Goal: Task Accomplishment & Management: Manage account settings

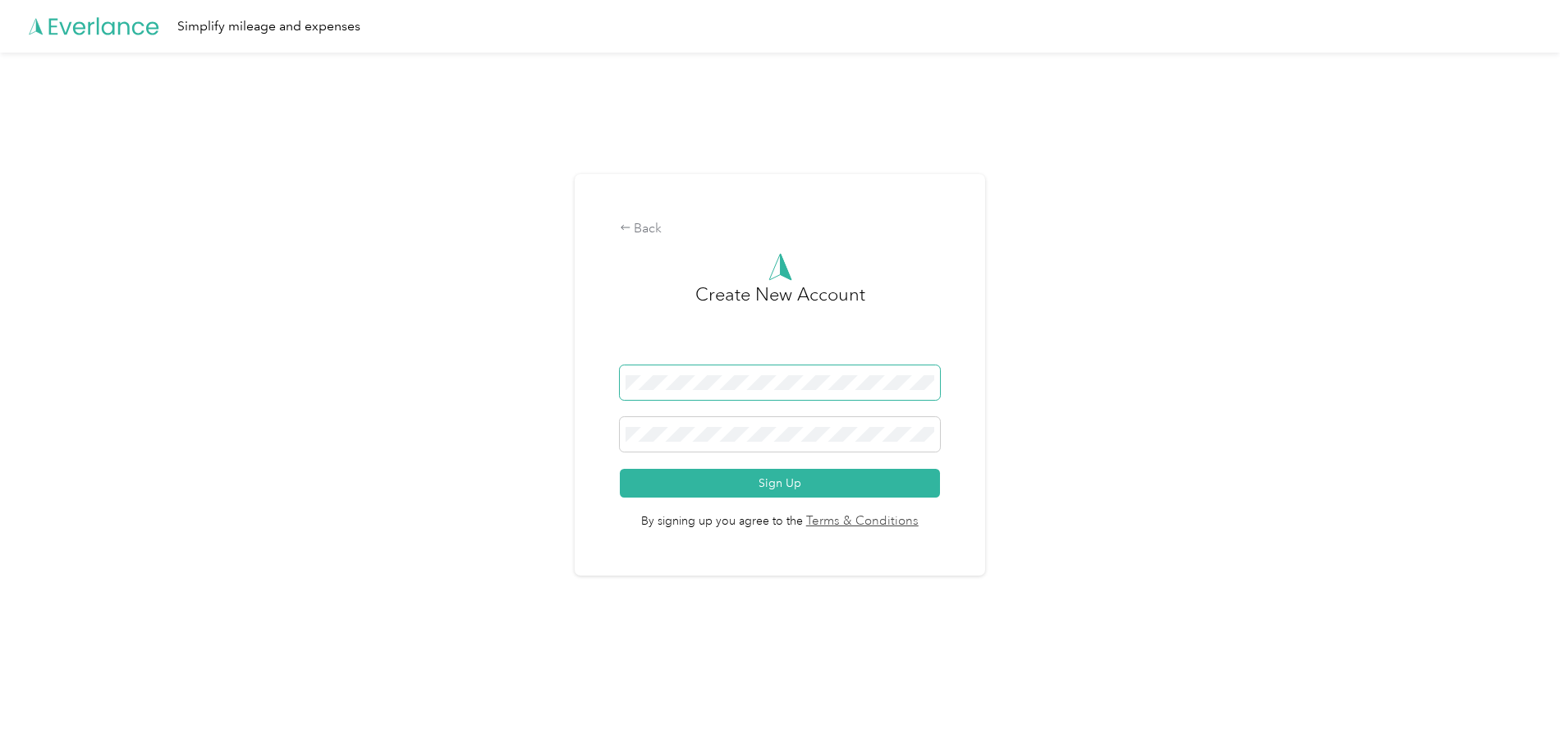
click at [760, 372] on span at bounding box center [780, 382] width 321 height 34
click at [463, 373] on div "Back Create New Account Sign Up By signing up you agree to the Terms & Conditio…" at bounding box center [780, 381] width 1560 height 658
click at [490, 431] on div "Back Create New Account Sign Up By signing up you agree to the Terms & Conditio…" at bounding box center [780, 381] width 1560 height 658
click at [490, 373] on div "Back Create New Account Sign Up By signing up you agree to the Terms & Conditio…" at bounding box center [780, 381] width 1560 height 658
click at [551, 422] on div "Back Create New Account Sign Up By signing up you agree to the Terms & Conditio…" at bounding box center [780, 381] width 1560 height 658
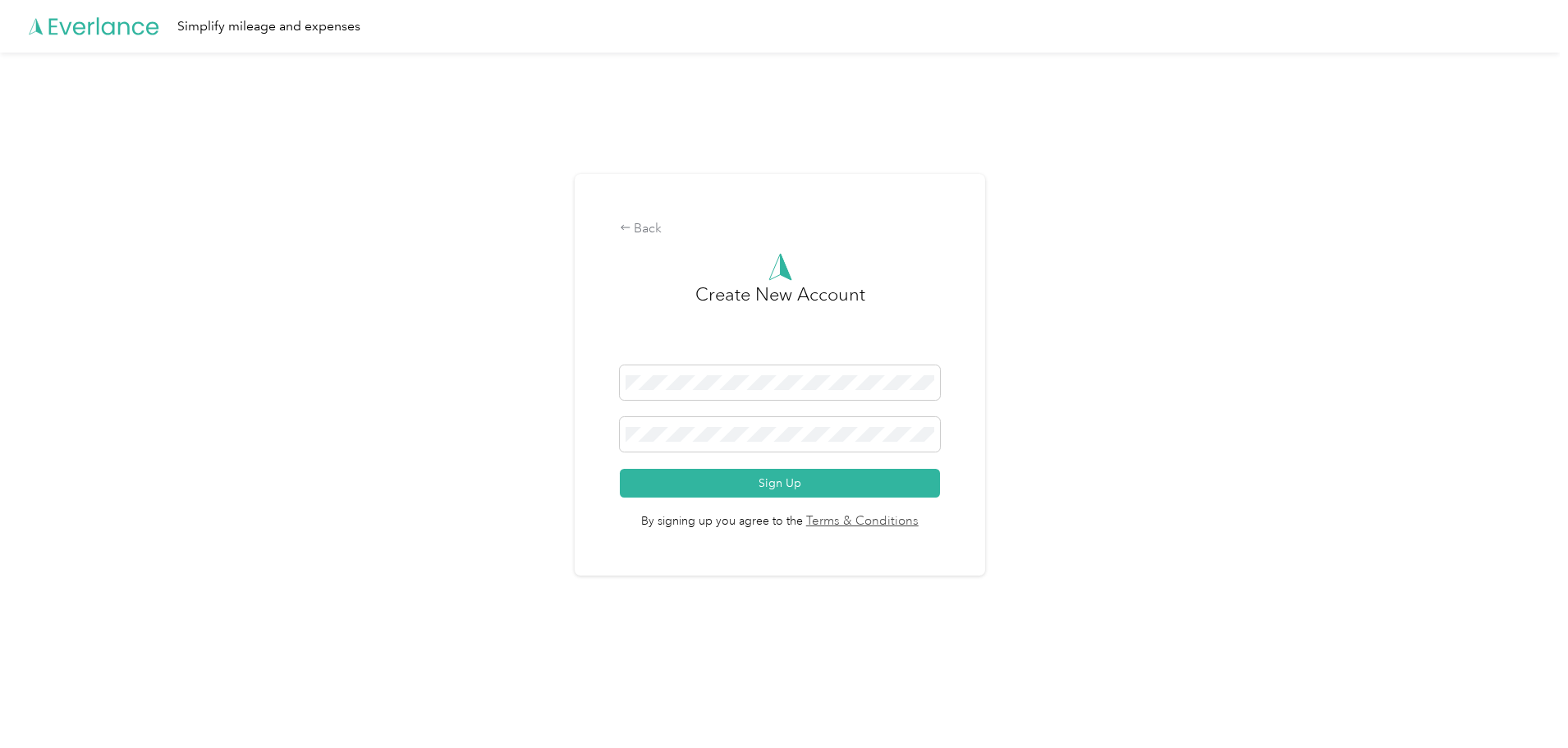
click at [551, 422] on div "Back Create New Account Sign Up By signing up you agree to the Terms & Conditio…" at bounding box center [780, 381] width 1560 height 658
click at [709, 466] on form "Sign Up" at bounding box center [780, 432] width 321 height 132
click at [718, 485] on button "Sign Up" at bounding box center [780, 483] width 321 height 29
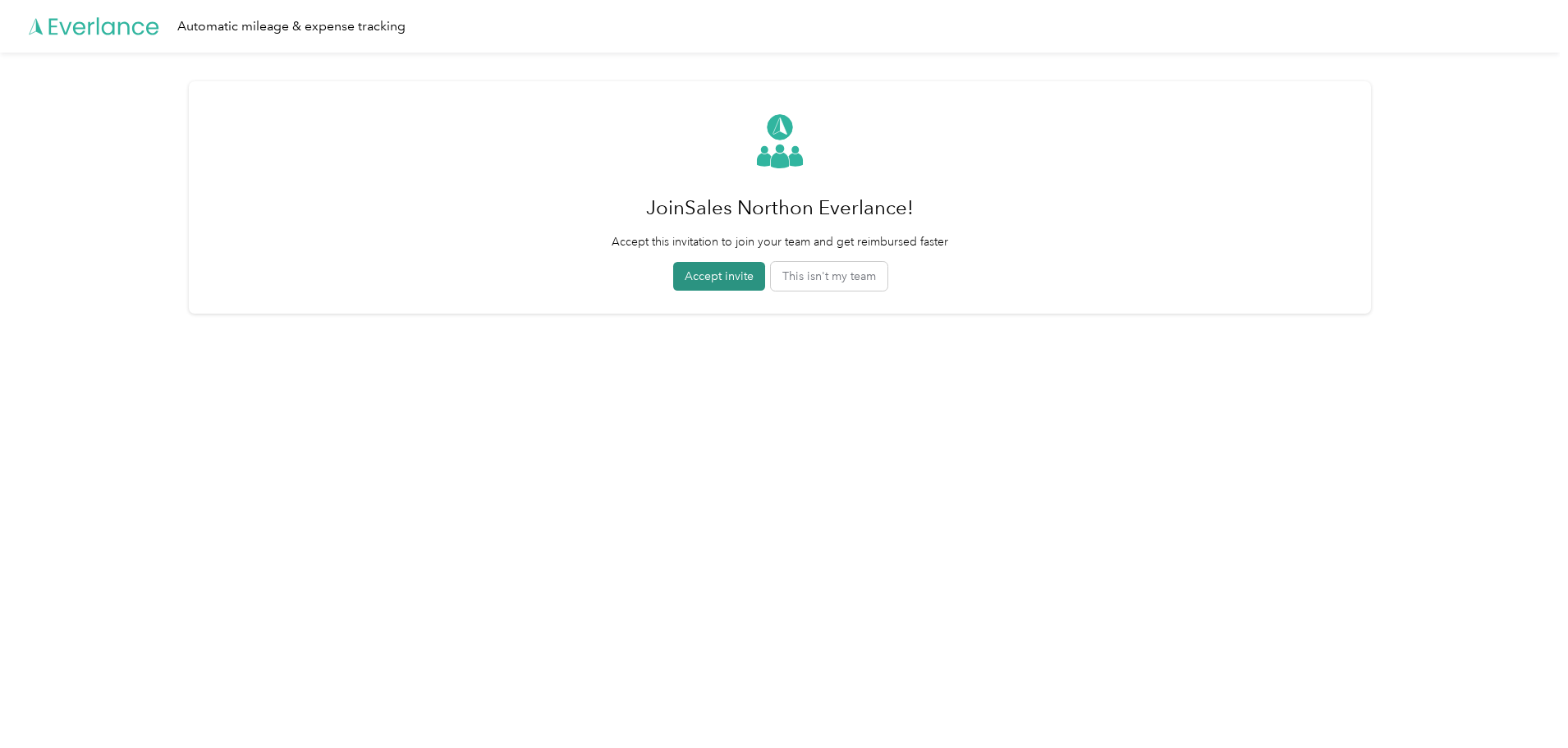
click at [717, 278] on button "Accept invite" at bounding box center [718, 276] width 92 height 29
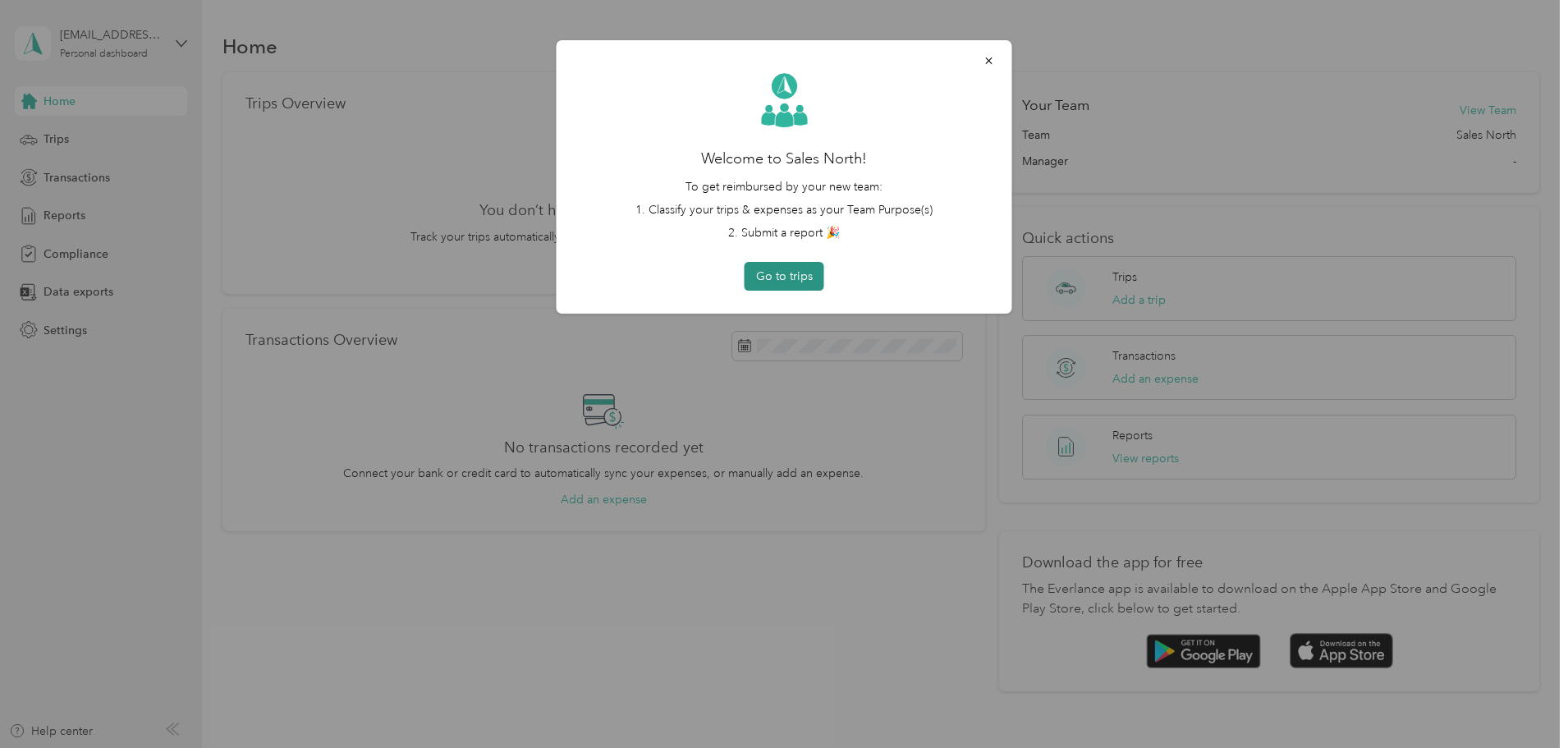
click at [777, 274] on button "Go to trips" at bounding box center [784, 276] width 80 height 29
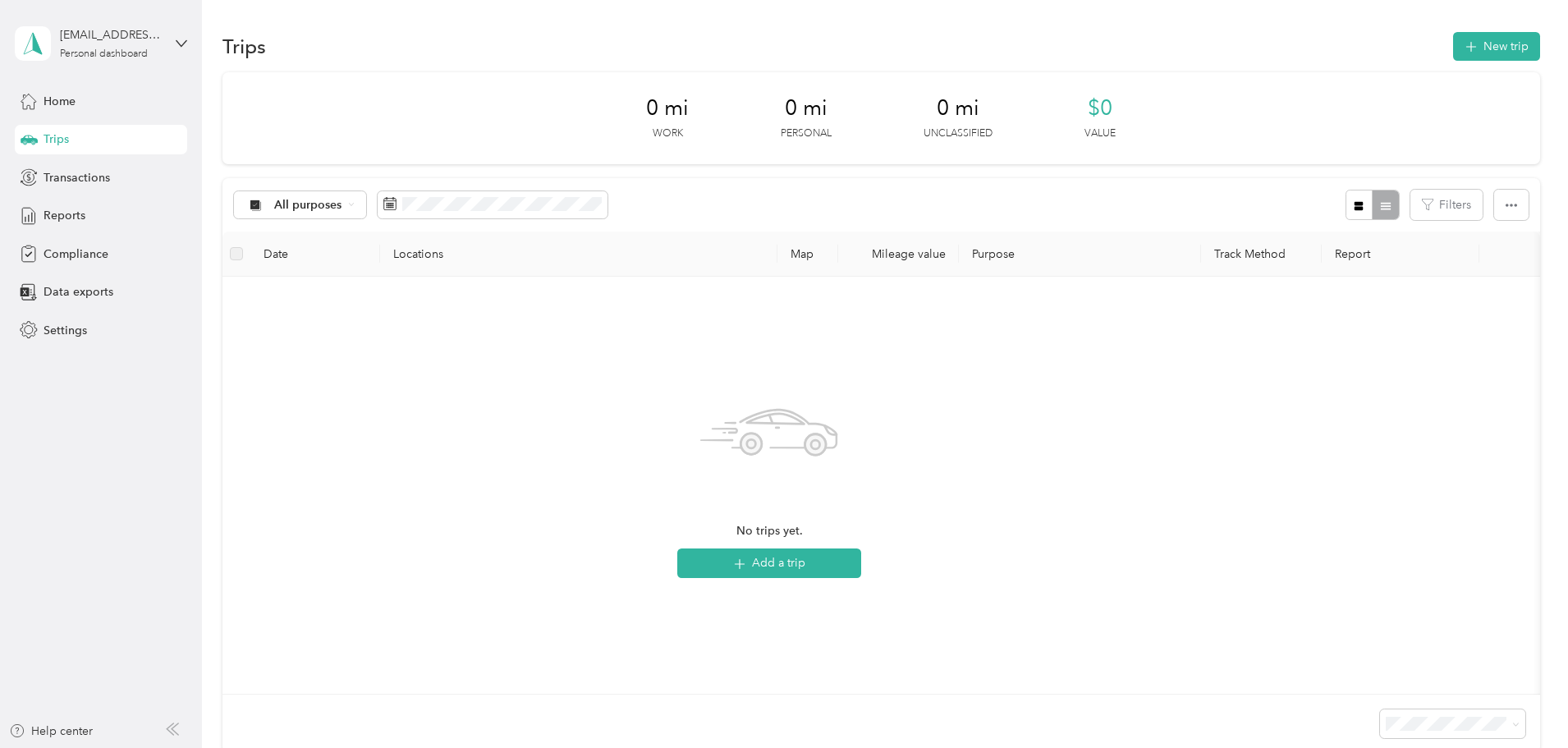
click at [284, 307] on div "0 mi Work 0 mi Personal 0 mi Unclassified $0 Value All purposes Filters Date Lo…" at bounding box center [882, 441] width 1318 height 738
click at [280, 306] on div "0 mi Work 0 mi Personal 0 mi Unclassified $0 Value All purposes Filters Date Lo…" at bounding box center [882, 441] width 1318 height 738
click at [68, 323] on span "Settings" at bounding box center [65, 331] width 43 height 18
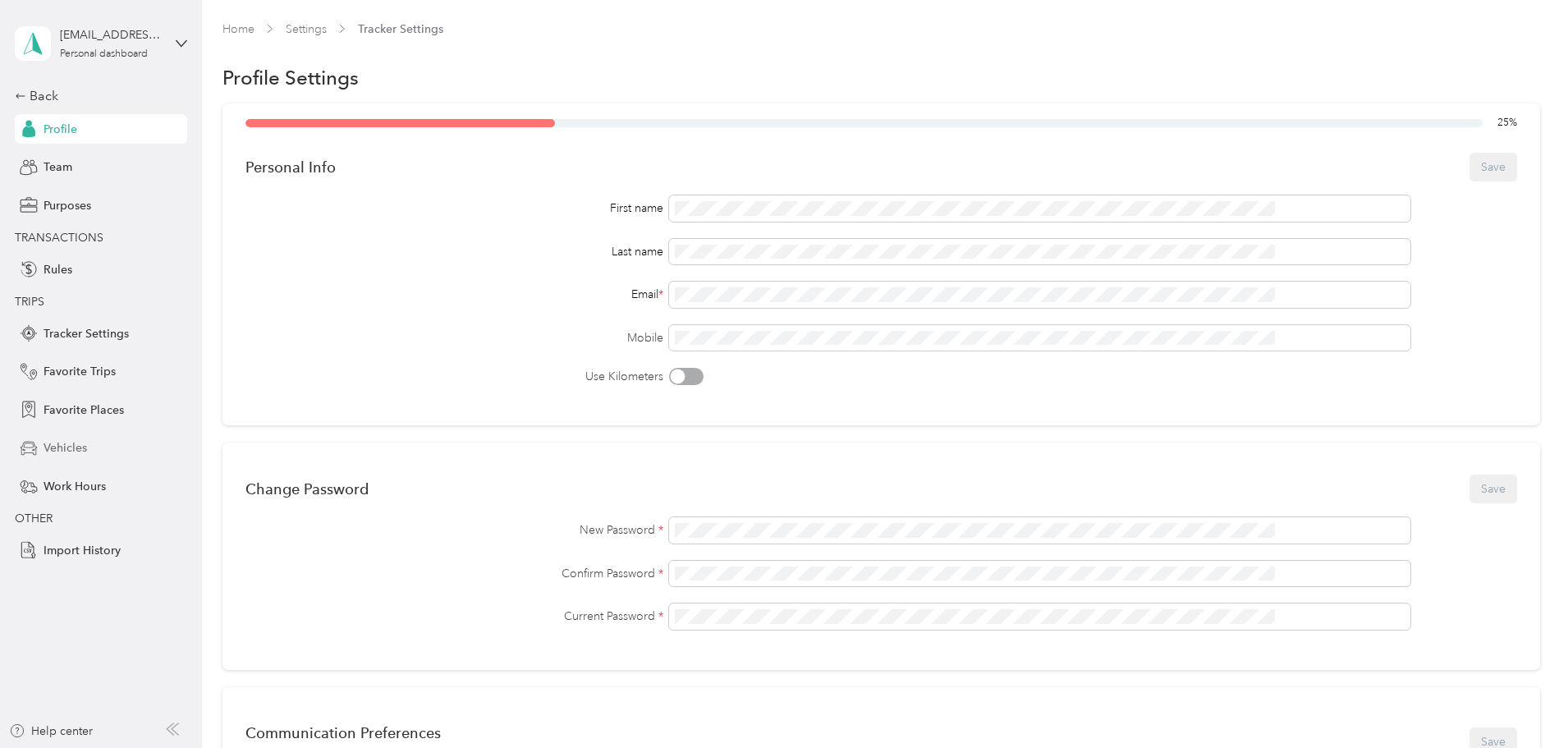
click at [72, 460] on div "Vehicles" at bounding box center [100, 448] width 172 height 30
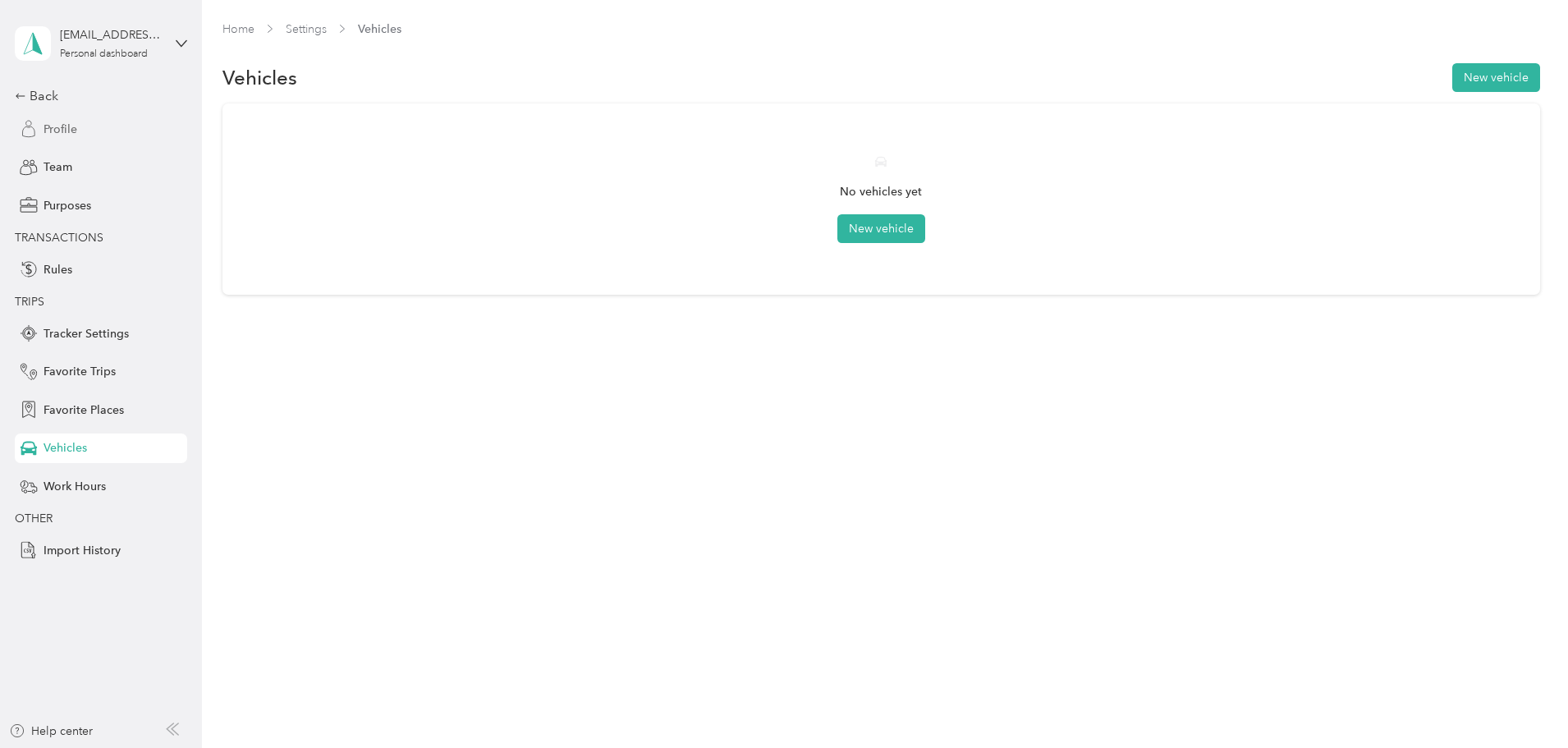
click at [67, 126] on span "Profile" at bounding box center [60, 130] width 33 height 18
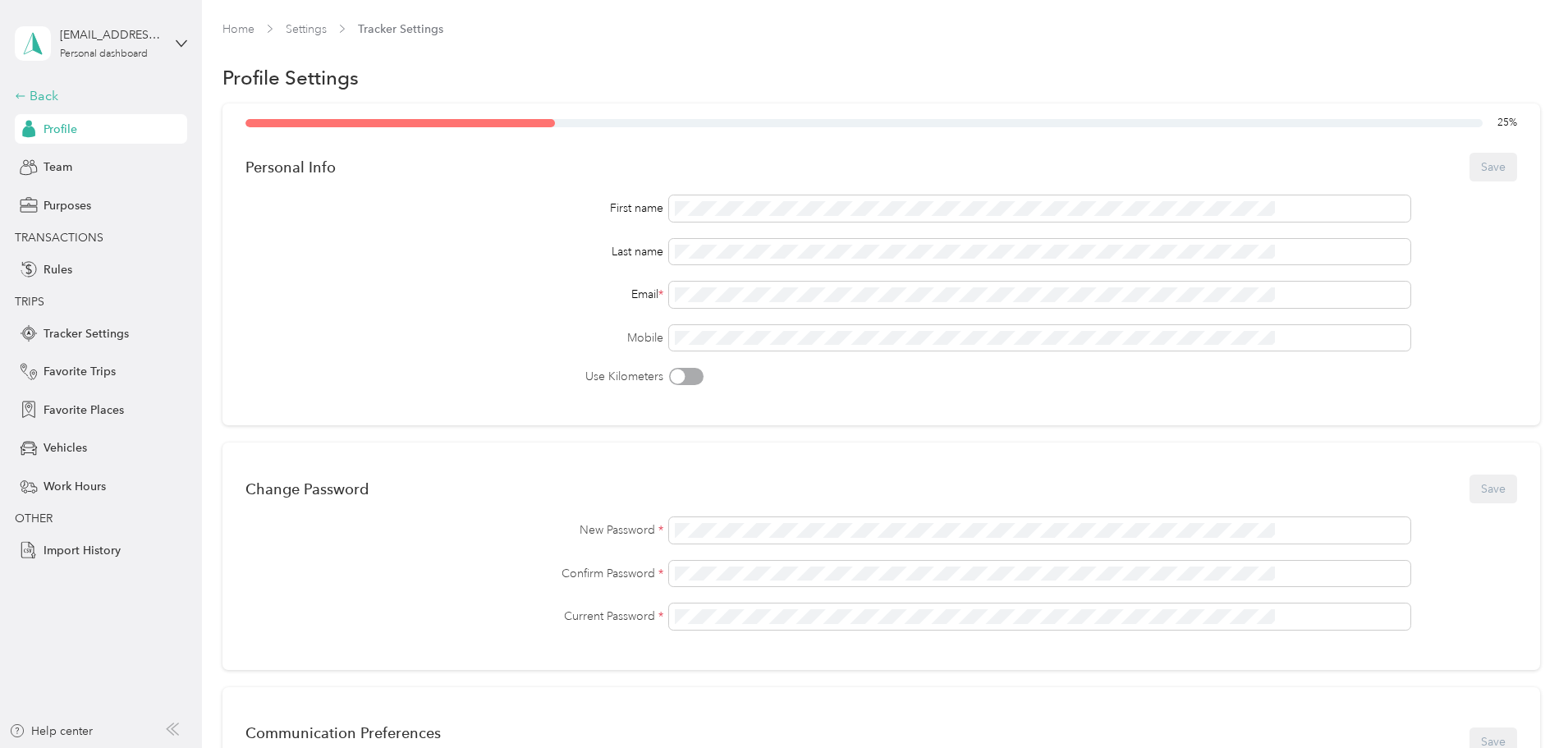
click at [60, 94] on div "Back" at bounding box center [97, 97] width 164 height 20
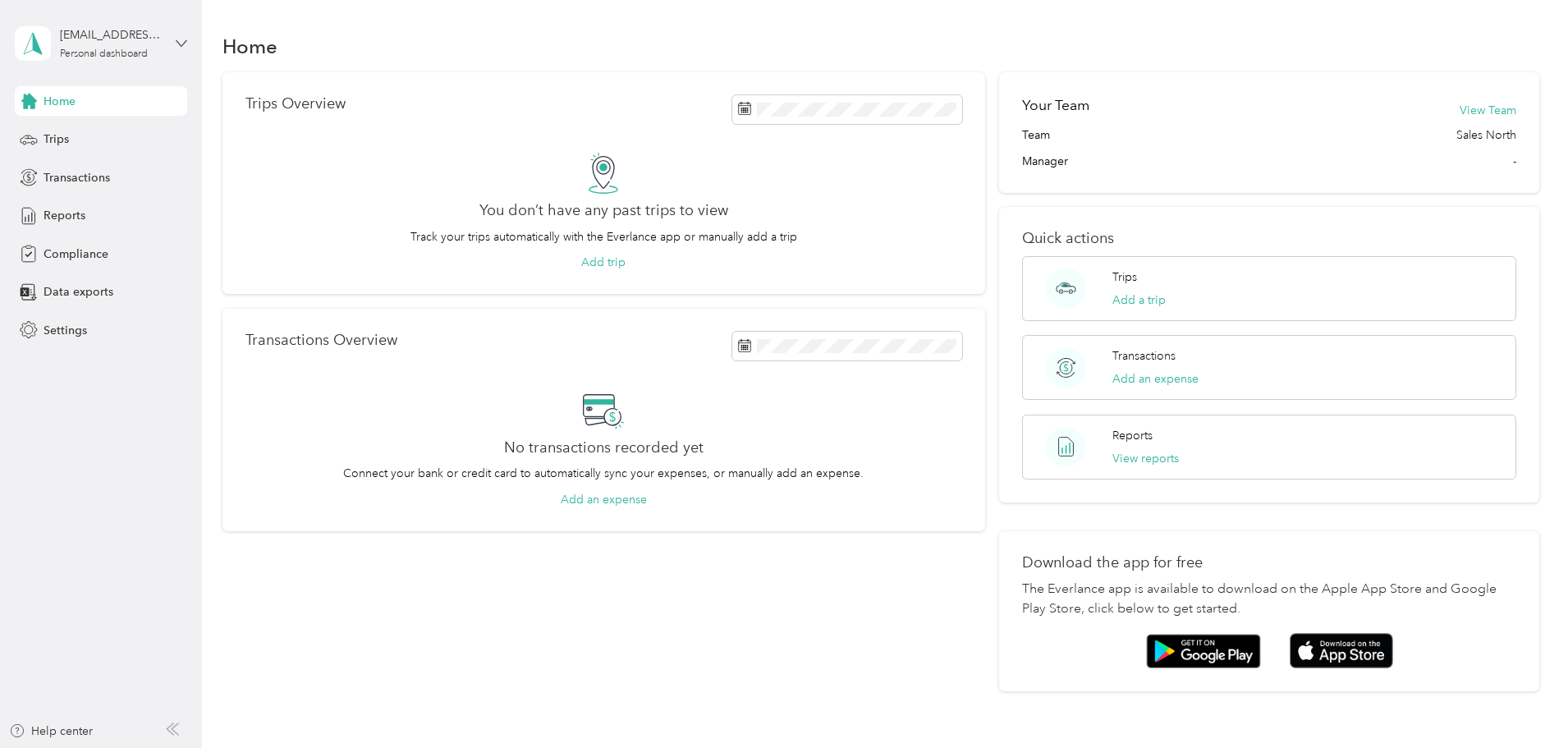
click at [178, 45] on icon at bounding box center [181, 43] width 12 height 12
click at [131, 38] on div "[EMAIL_ADDRESS][DOMAIN_NAME]" at bounding box center [111, 35] width 102 height 18
